Goal: Communication & Community: Answer question/provide support

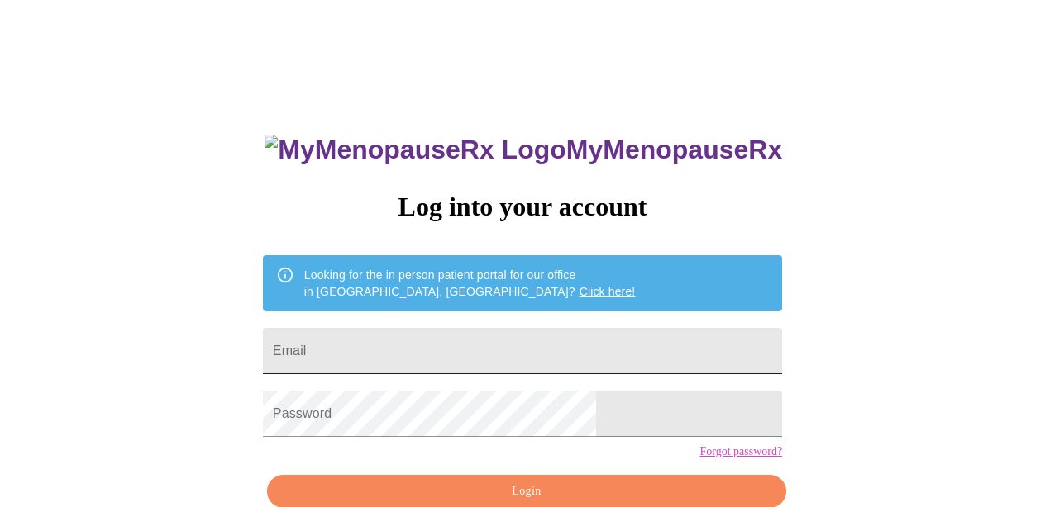
click at [588, 344] on input "Email" at bounding box center [522, 351] width 519 height 46
type input "[EMAIL_ADDRESS][DOMAIN_NAME]"
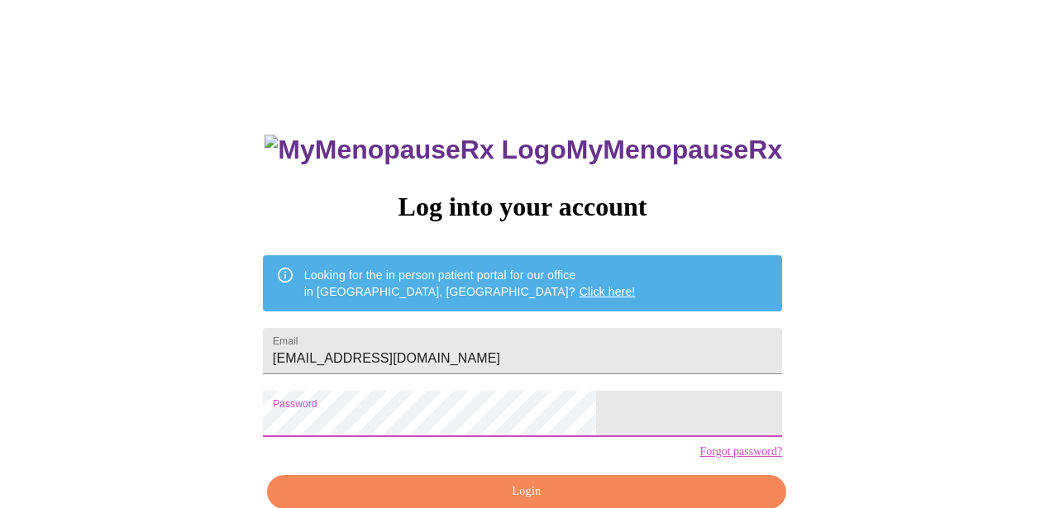
scroll to position [83, 0]
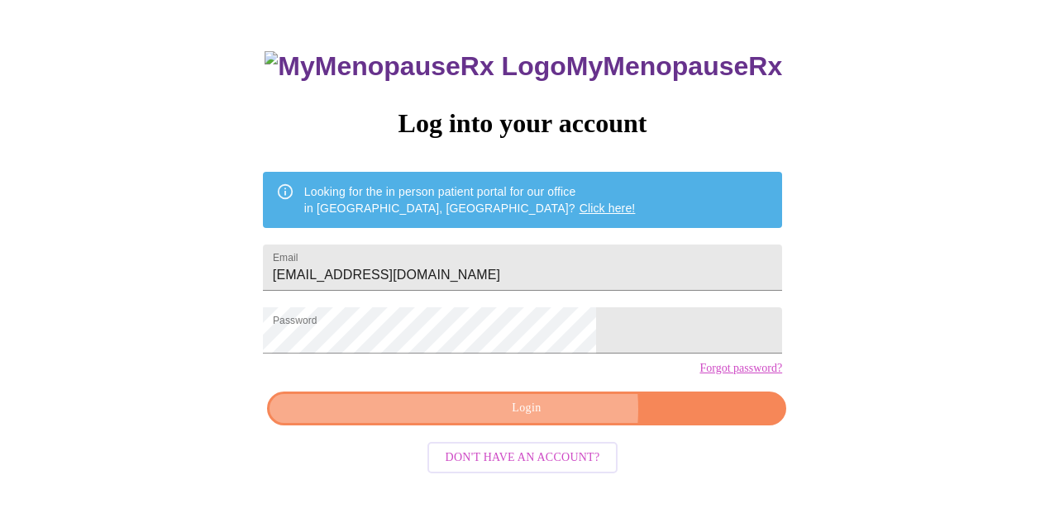
click at [545, 419] on span "Login" at bounding box center [526, 408] width 481 height 21
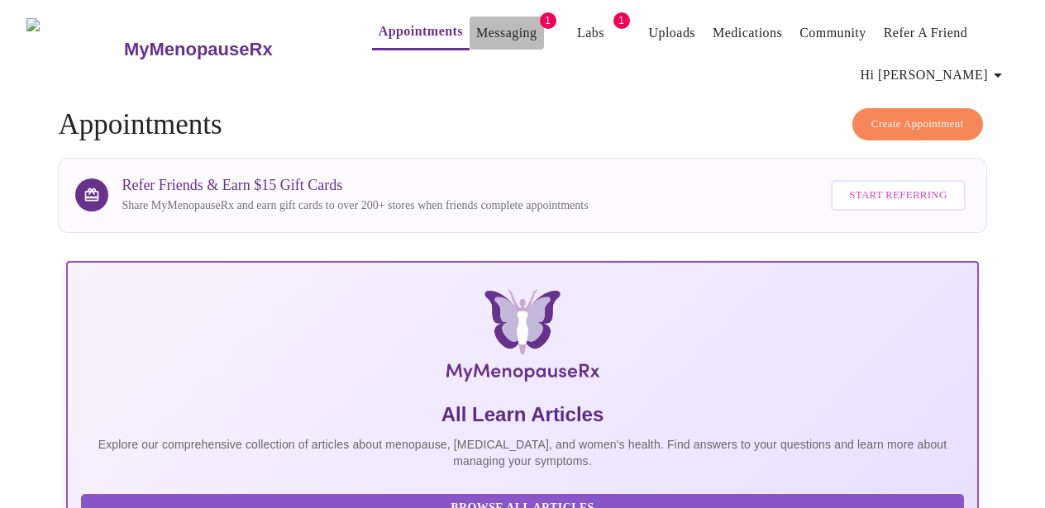
click at [486, 28] on link "Messaging" at bounding box center [506, 32] width 60 height 23
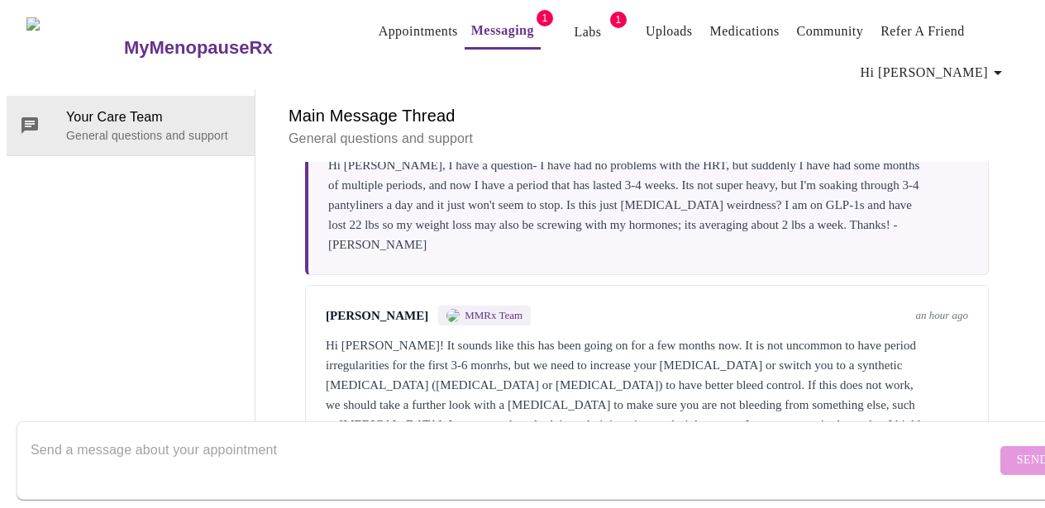
scroll to position [327, 0]
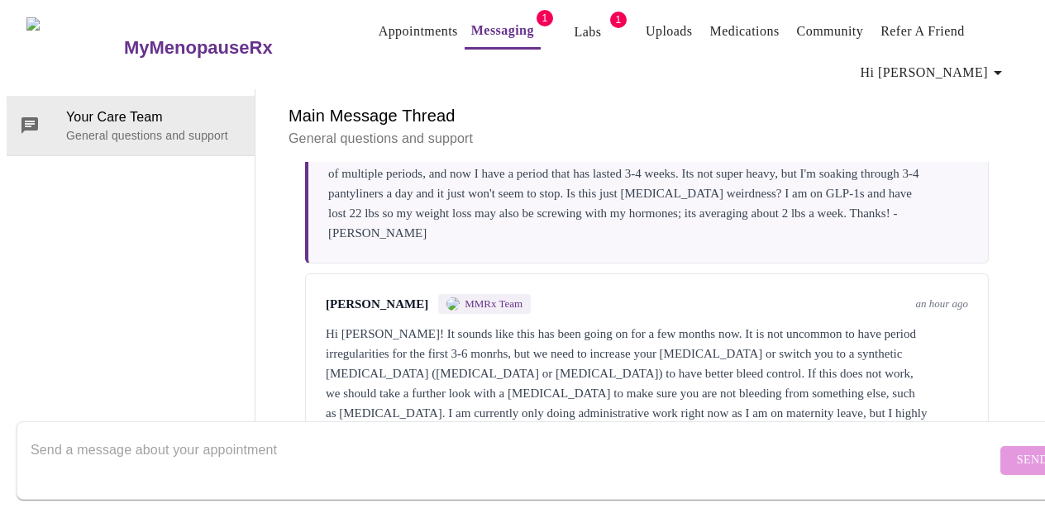
click at [237, 446] on textarea "Send a message about your appointment" at bounding box center [513, 460] width 965 height 53
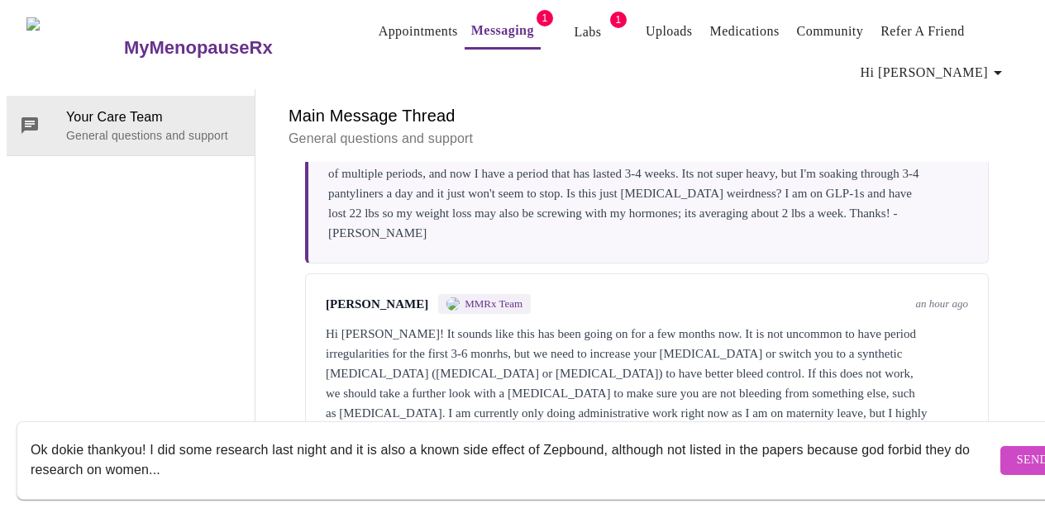
click at [460, 436] on textarea "Ok dokie thankyou! I did some research last night and it is also a known side e…" at bounding box center [513, 460] width 965 height 53
click at [265, 459] on textarea "Ok dokie thankyou! I did some research last night and it is also a known common…" at bounding box center [513, 460] width 965 height 53
drag, startPoint x: 585, startPoint y: 458, endPoint x: 245, endPoint y: 459, distance: 340.5
click at [245, 459] on textarea "Ok dokie thankyou! I did some research last night and it is also a known common…" at bounding box center [513, 460] width 965 height 53
click at [174, 455] on textarea "Ok dokie thankyou! I did some research last night and it is also a known common…" at bounding box center [513, 460] width 965 height 53
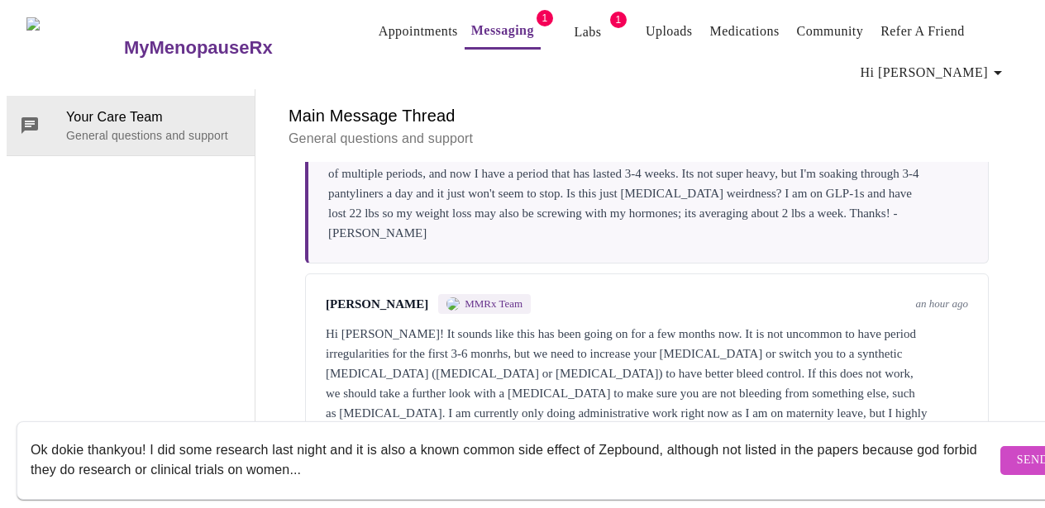
type textarea "Ok dokie thankyou! I did some research last night and it is also a known common…"
click at [1017, 450] on span "Send" at bounding box center [1032, 460] width 31 height 21
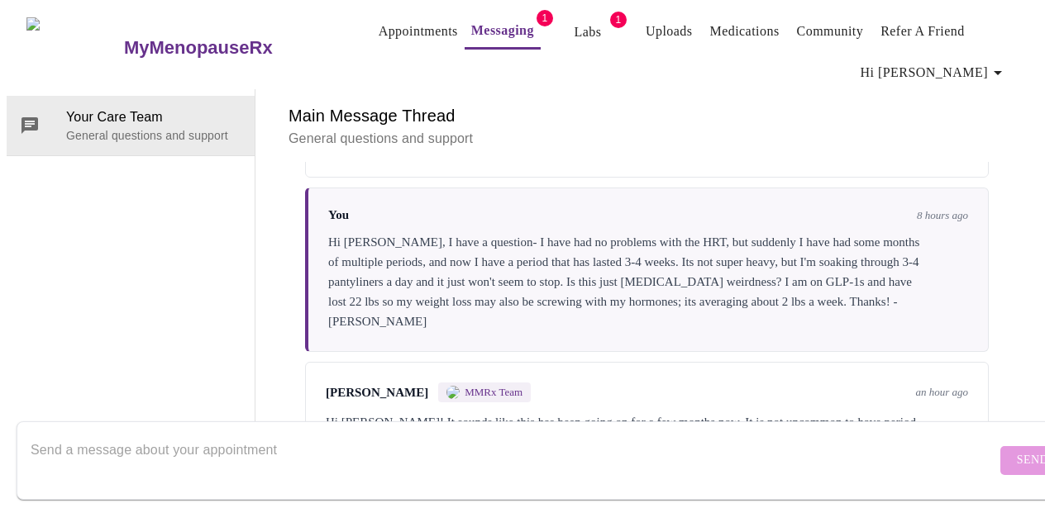
scroll to position [207, 0]
